Goal: Task Accomplishment & Management: Use online tool/utility

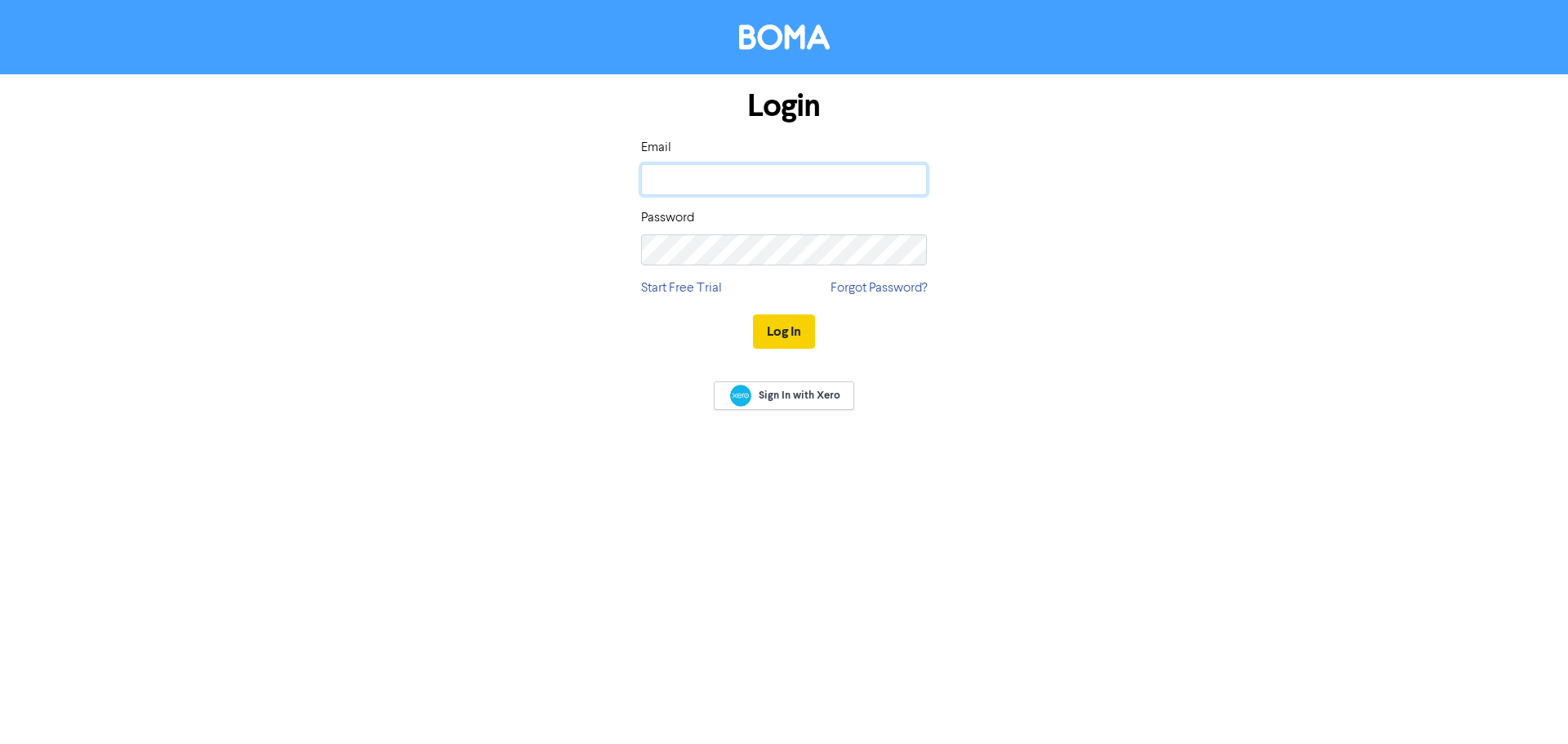
type input "[EMAIL_ADDRESS][DOMAIN_NAME]"
drag, startPoint x: 772, startPoint y: 328, endPoint x: 784, endPoint y: 313, distance: 19.2
click at [773, 329] on button "Log In" at bounding box center [784, 332] width 62 height 35
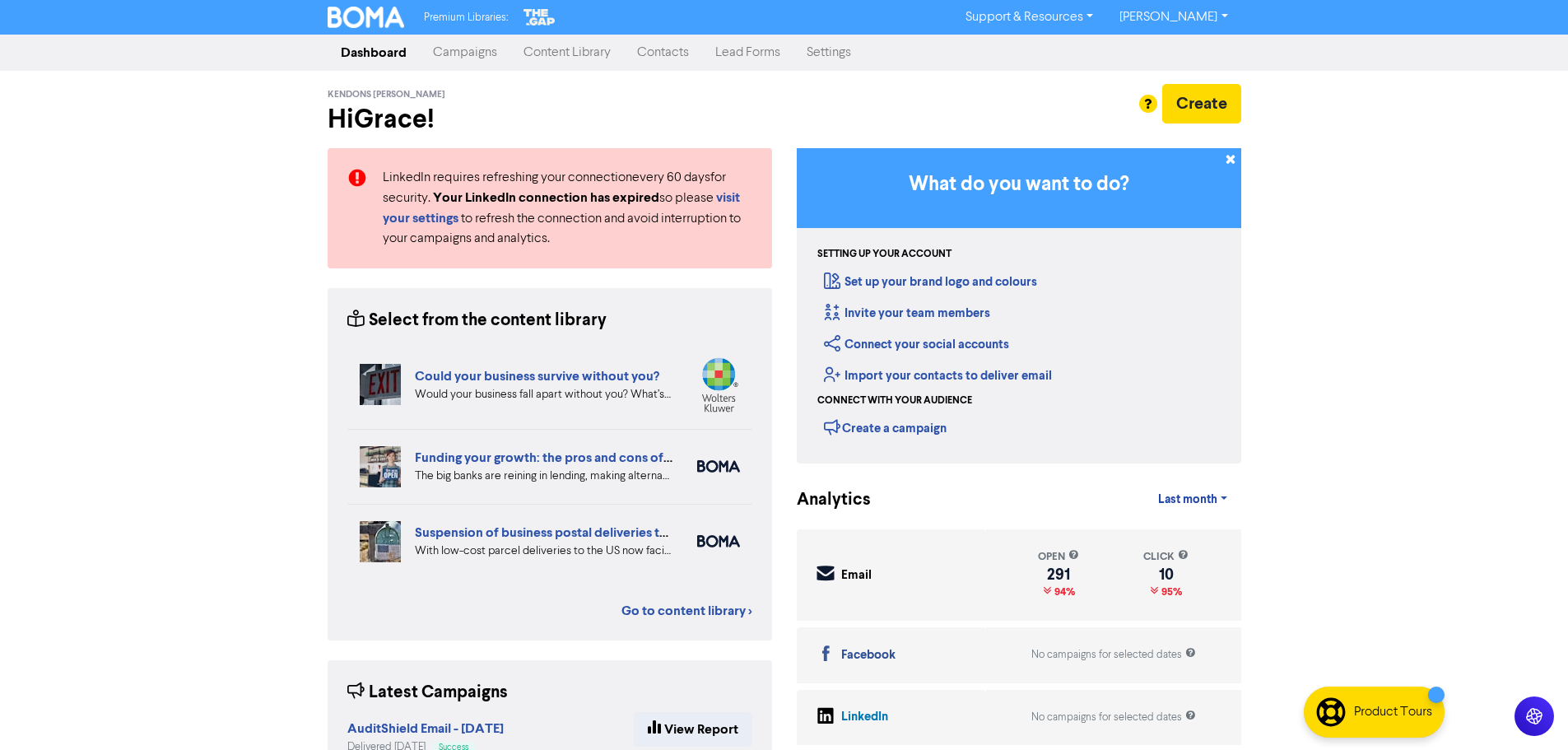
click at [673, 56] on link "Contacts" at bounding box center [663, 52] width 78 height 33
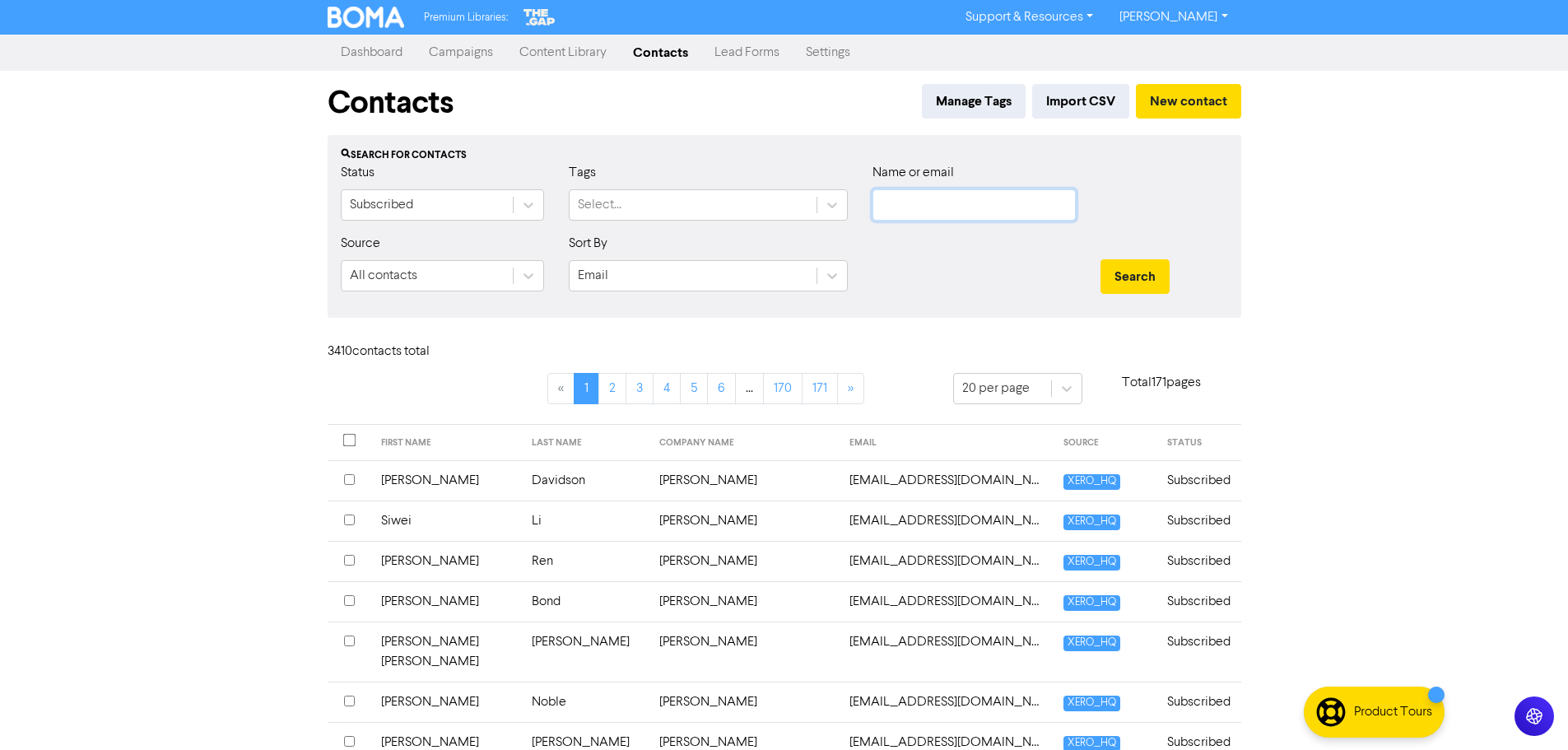
click at [1010, 216] on input "text" at bounding box center [974, 204] width 203 height 31
paste input "Asia Pacific (NZ) Limited"
type input "Asia Pacific (NZ) Limited"
click at [1127, 263] on button "Search" at bounding box center [1135, 276] width 69 height 35
